Goal: Transaction & Acquisition: Purchase product/service

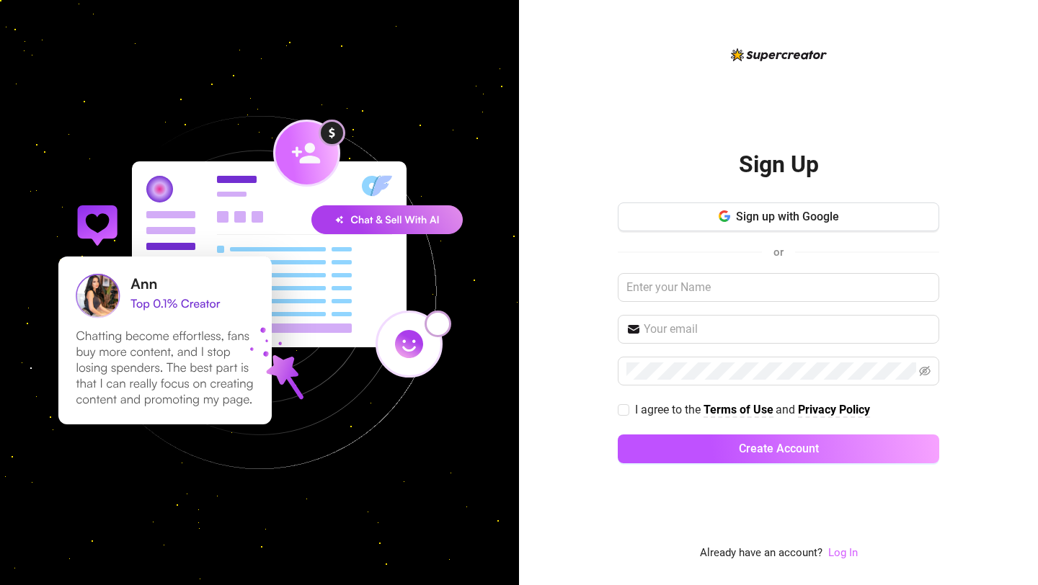
click at [838, 554] on link "Log In" at bounding box center [843, 552] width 30 height 13
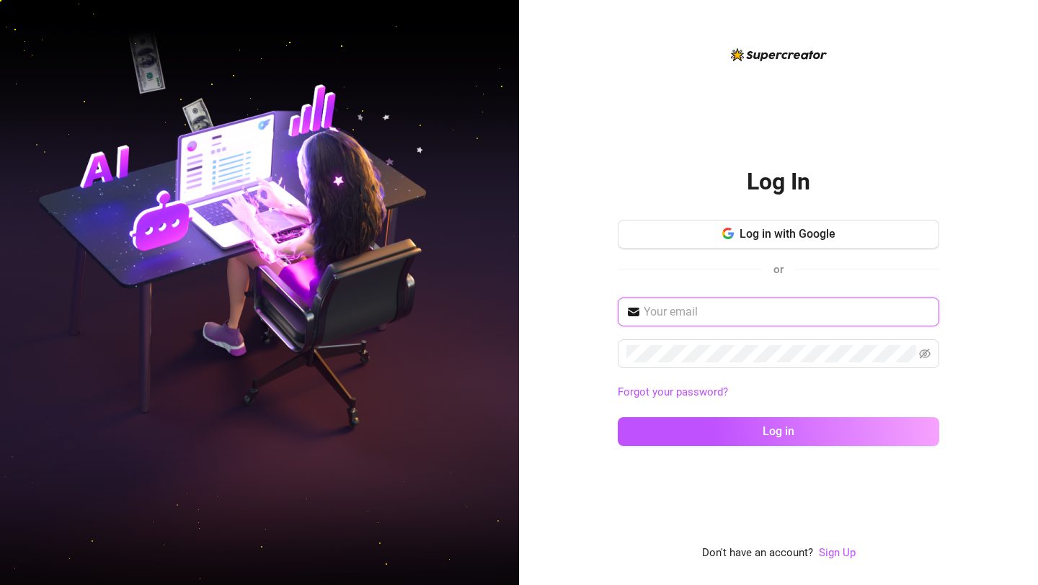
click at [750, 316] on input "text" at bounding box center [787, 312] width 287 height 17
type input "rachelbiancalevi@gmail.com"
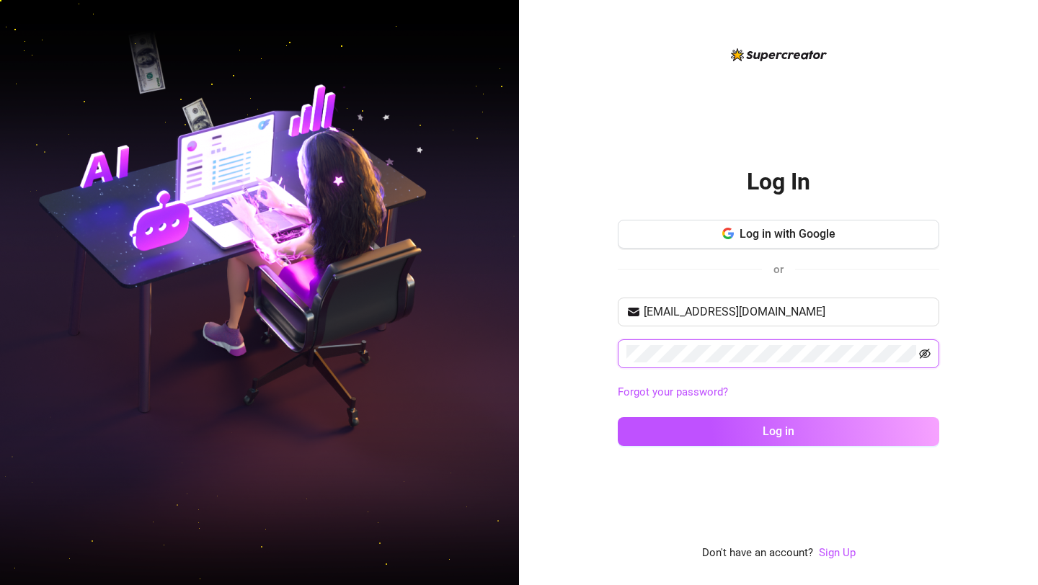
click at [923, 356] on icon "eye-invisible" at bounding box center [925, 354] width 12 height 12
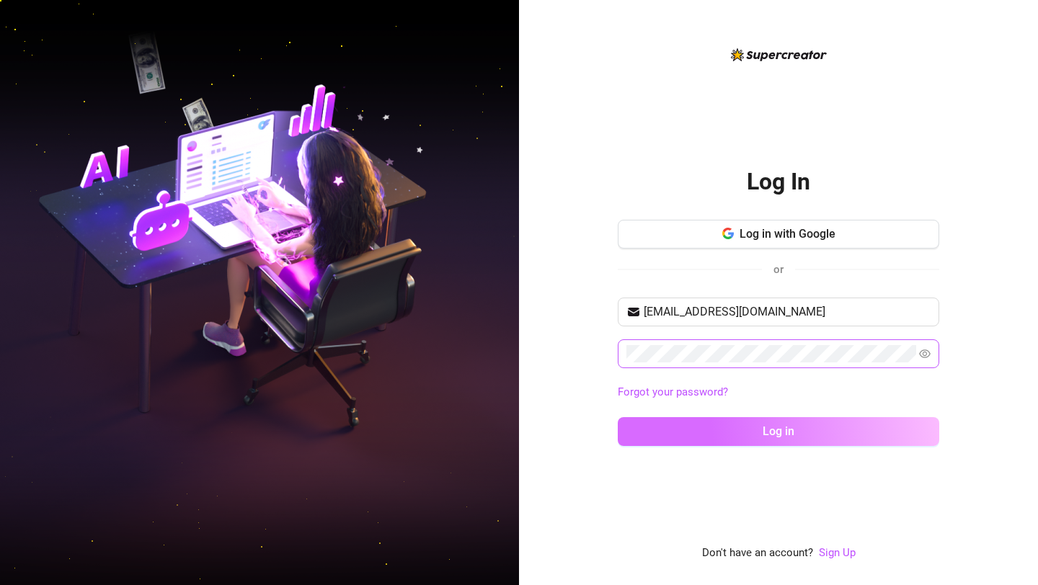
click at [841, 434] on button "Log in" at bounding box center [779, 431] width 322 height 29
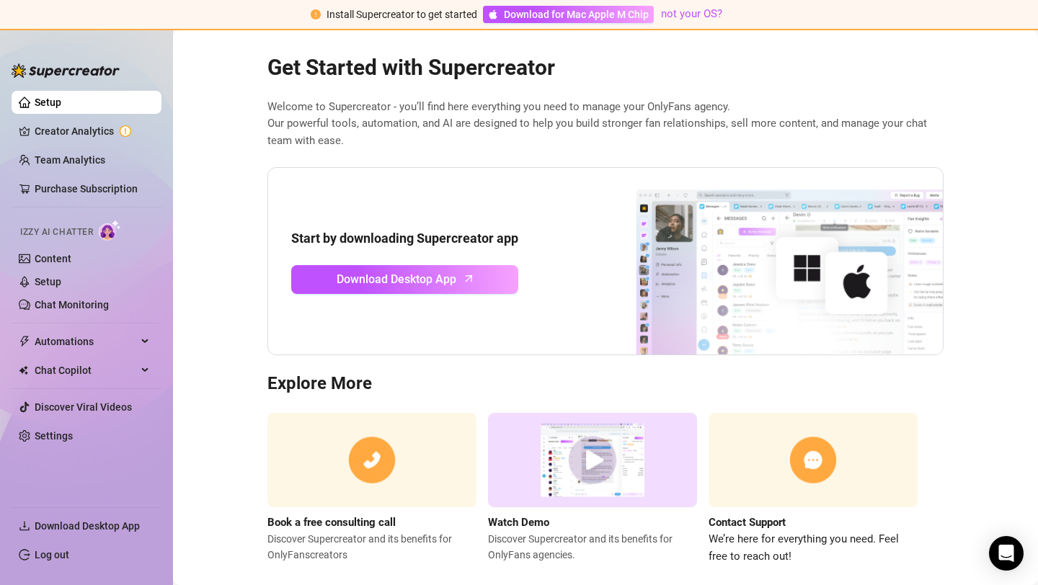
scroll to position [39, 0]
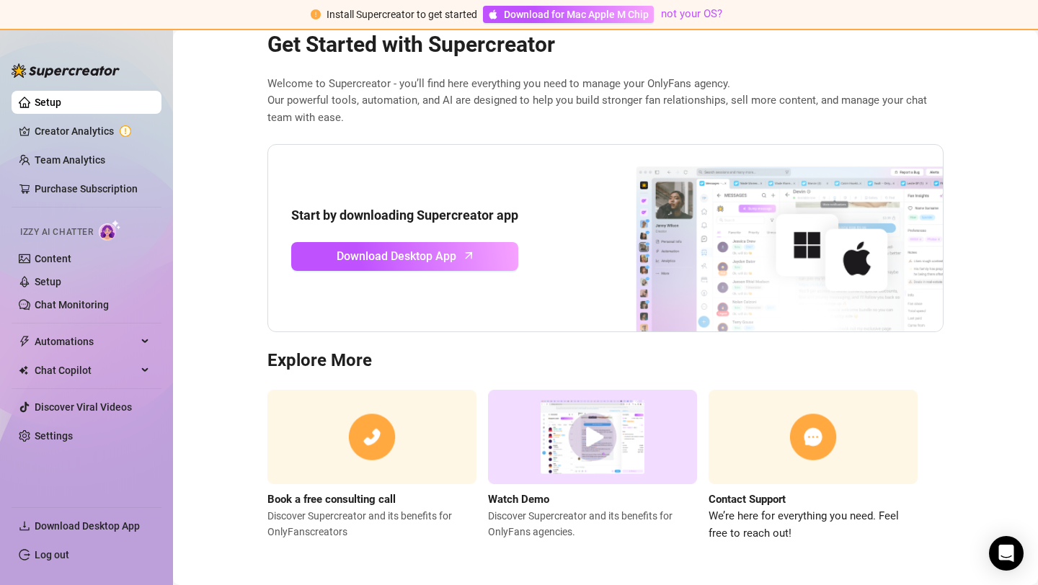
click at [603, 446] on img at bounding box center [592, 437] width 209 height 94
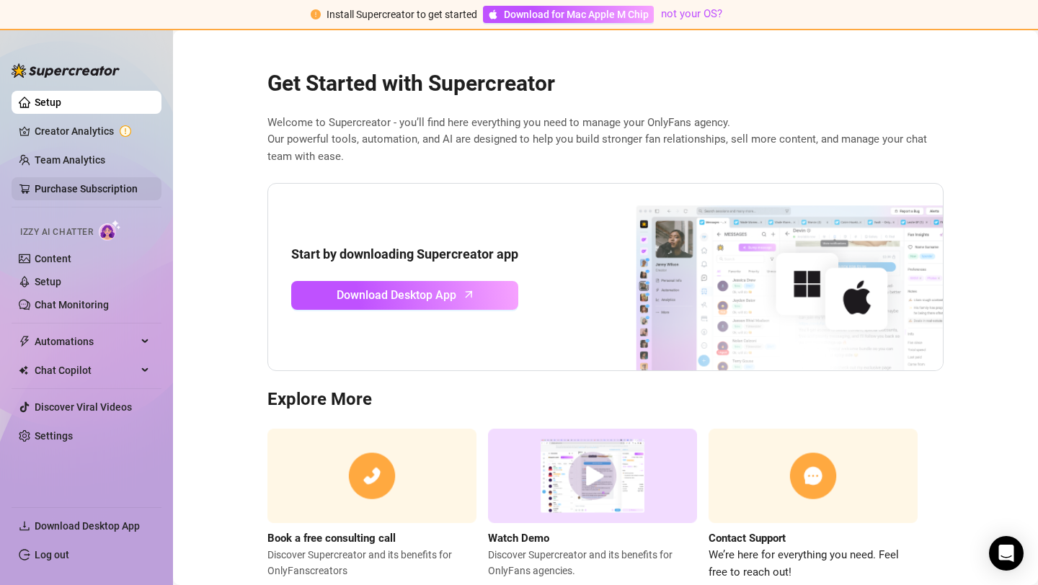
click at [119, 191] on link "Purchase Subscription" at bounding box center [92, 188] width 115 height 23
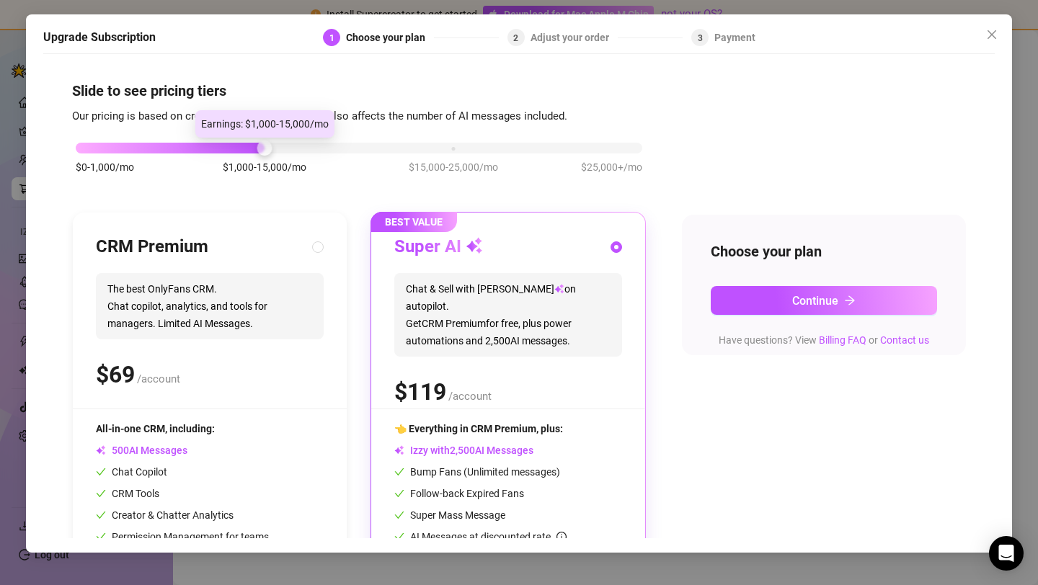
drag, startPoint x: 264, startPoint y: 149, endPoint x: 176, endPoint y: 146, distance: 88.0
click at [172, 146] on div "$0-1,000/mo $1,000-15,000/mo $15,000-25,000/mo $25,000+/mo" at bounding box center [359, 144] width 567 height 9
drag, startPoint x: 264, startPoint y: 146, endPoint x: 225, endPoint y: 143, distance: 39.0
click at [225, 143] on div "$0-1,000/mo $1,000-15,000/mo $15,000-25,000/mo $25,000+/mo" at bounding box center [359, 144] width 567 height 9
drag, startPoint x: 256, startPoint y: 150, endPoint x: 226, endPoint y: 143, distance: 31.0
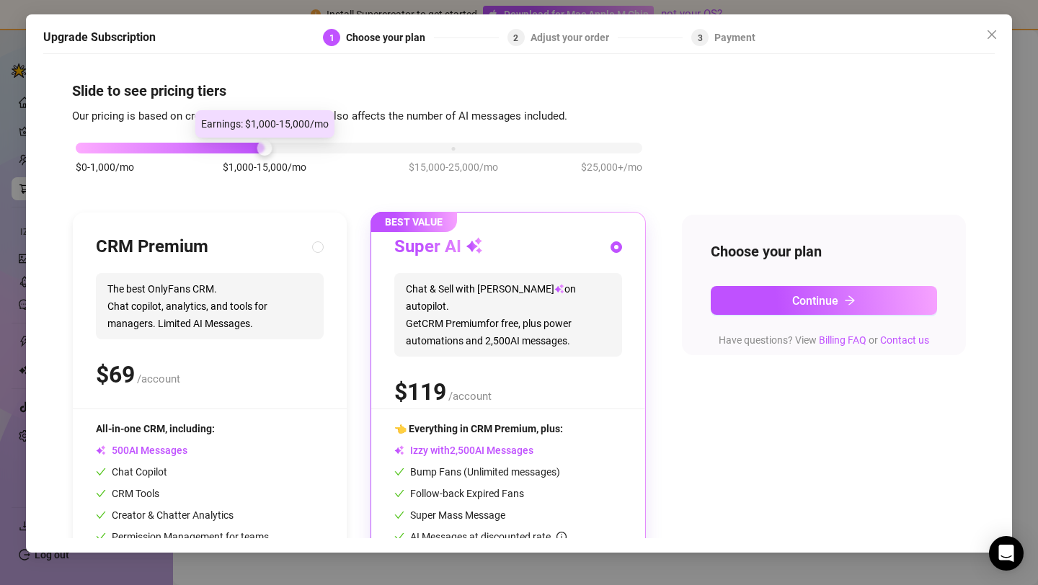
click at [225, 143] on div "$0-1,000/mo $1,000-15,000/mo $15,000-25,000/mo $25,000+/mo" at bounding box center [359, 144] width 567 height 9
click at [988, 30] on icon "close" at bounding box center [992, 35] width 12 height 12
